Goal: Task Accomplishment & Management: Complete application form

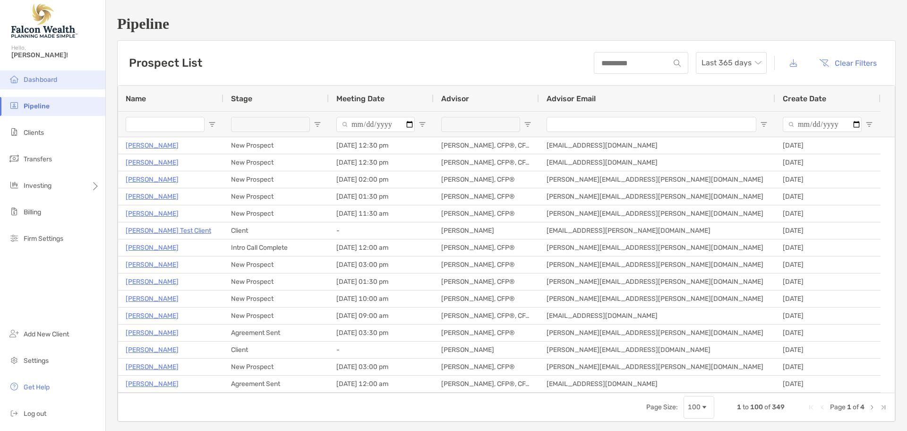
click at [38, 78] on span "Dashboard" at bounding box center [41, 80] width 34 height 8
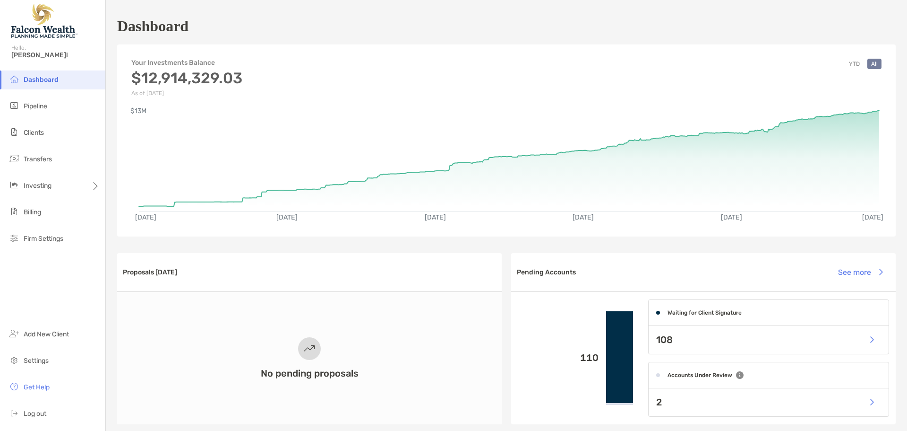
click at [710, 25] on div "Dashboard" at bounding box center [506, 26] width 779 height 22
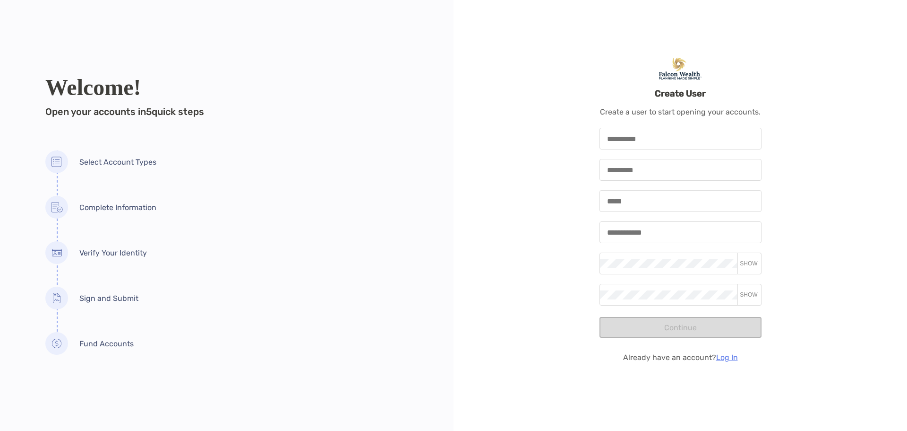
drag, startPoint x: 240, startPoint y: 34, endPoint x: 246, endPoint y: 31, distance: 6.3
click at [242, 35] on div "Welcome! Open your accounts in 5 quick steps Select Account Types Complete Info…" at bounding box center [227, 215] width 454 height 431
